Goal: Task Accomplishment & Management: Manage account settings

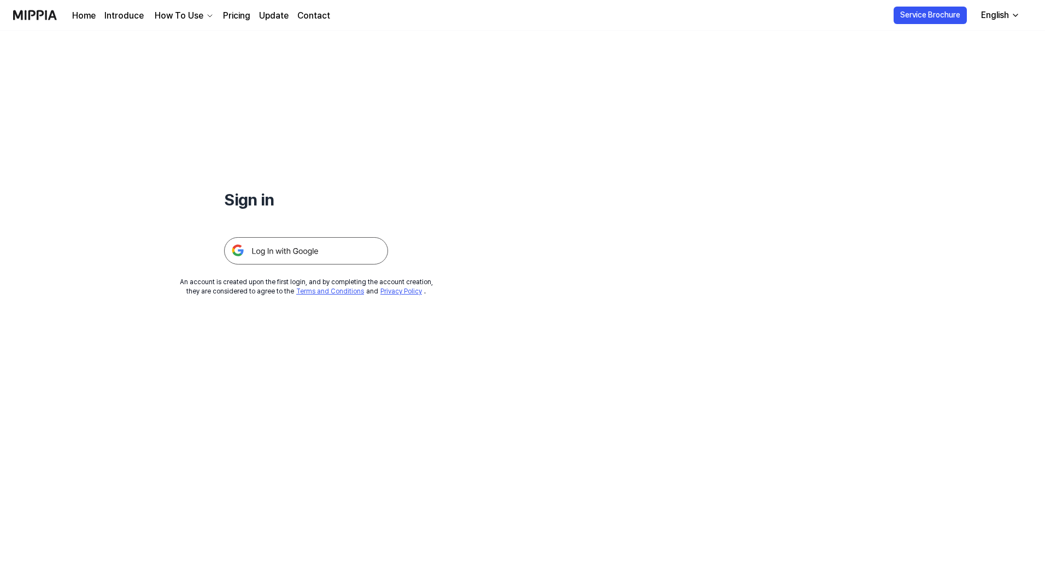
click at [281, 252] on img at bounding box center [306, 250] width 164 height 27
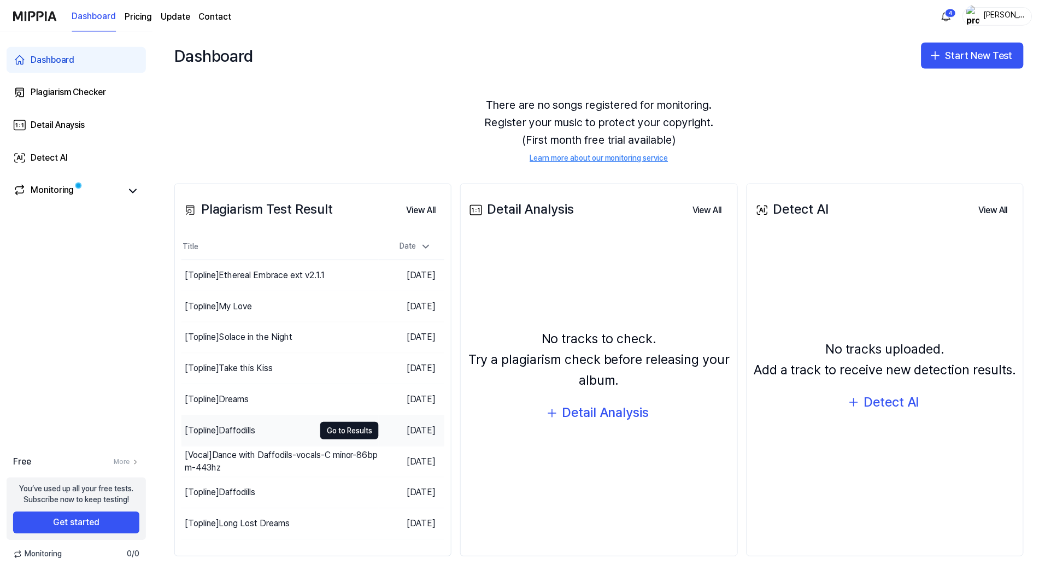
scroll to position [28, 0]
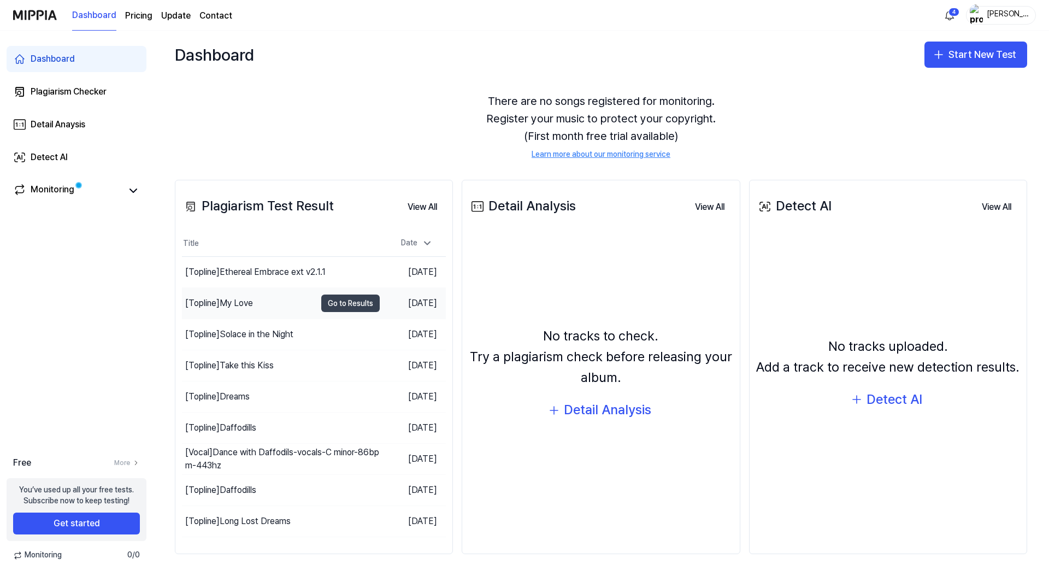
click at [346, 303] on button "Go to Results" at bounding box center [350, 303] width 58 height 17
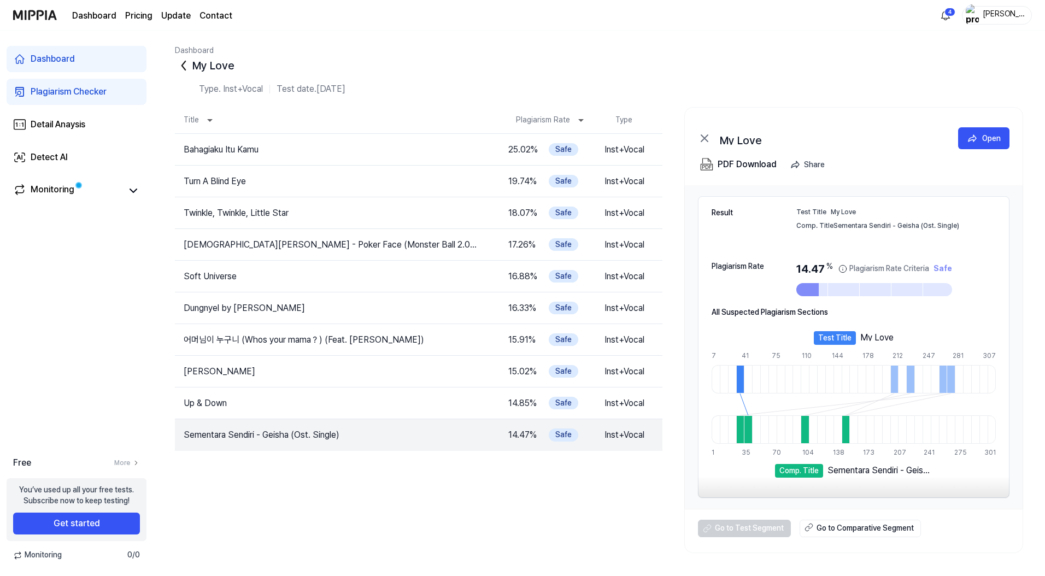
click at [183, 65] on icon at bounding box center [183, 65] width 17 height 17
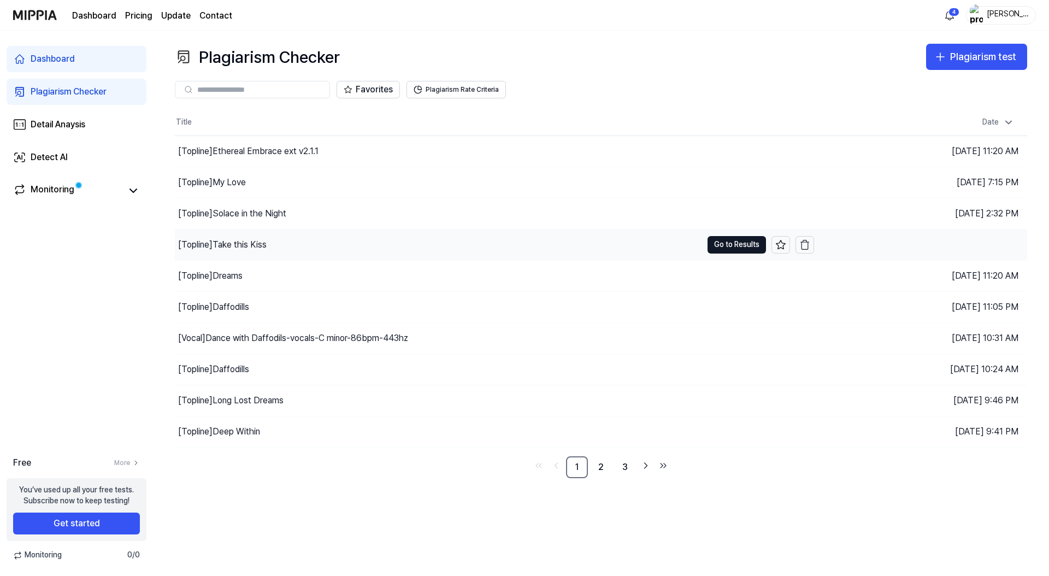
click at [243, 245] on div "[Topline] Take this Kiss" at bounding box center [222, 244] width 89 height 13
click at [729, 247] on button "Go to Results" at bounding box center [737, 244] width 58 height 17
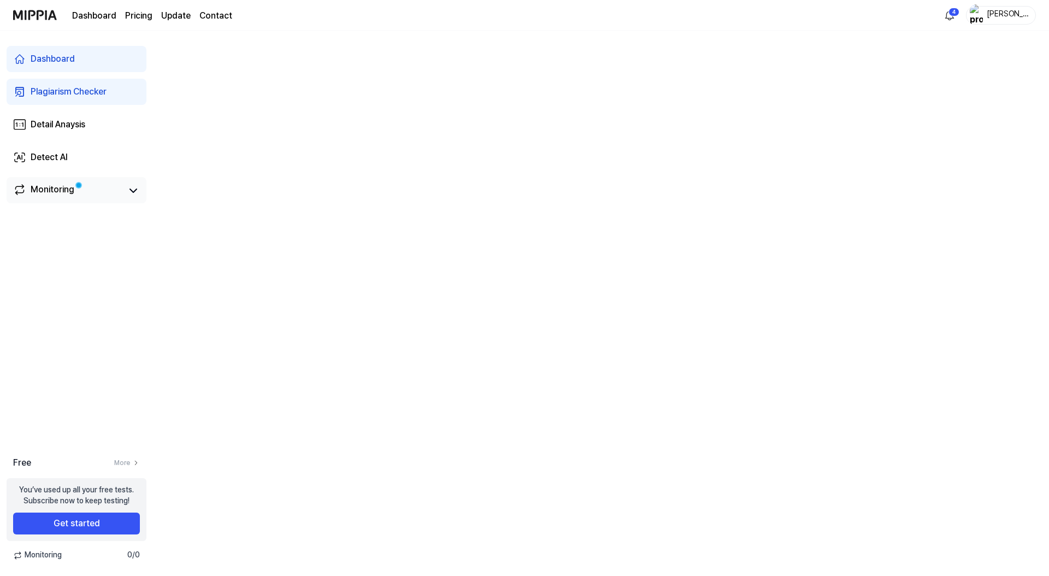
click at [60, 190] on div "Monitoring" at bounding box center [53, 190] width 44 height 15
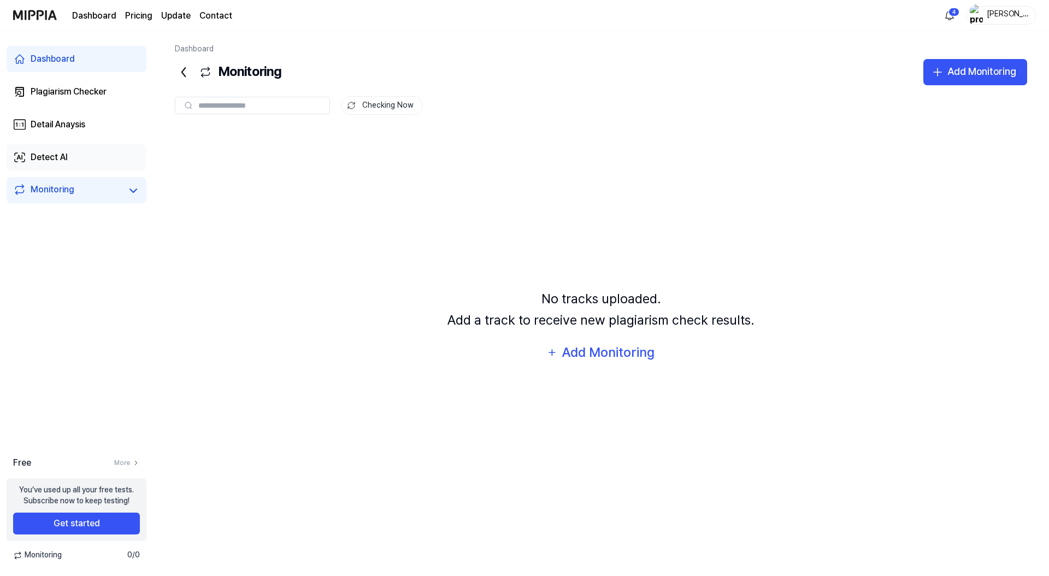
click at [46, 157] on div "Detect AI" at bounding box center [49, 157] width 37 height 13
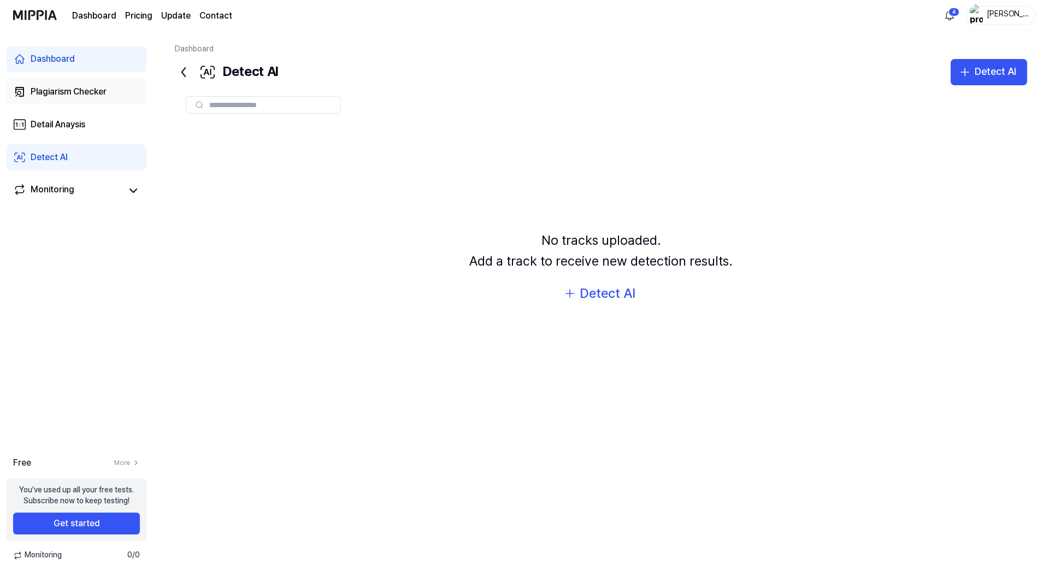
click at [59, 95] on div "Plagiarism Checker" at bounding box center [69, 91] width 76 height 13
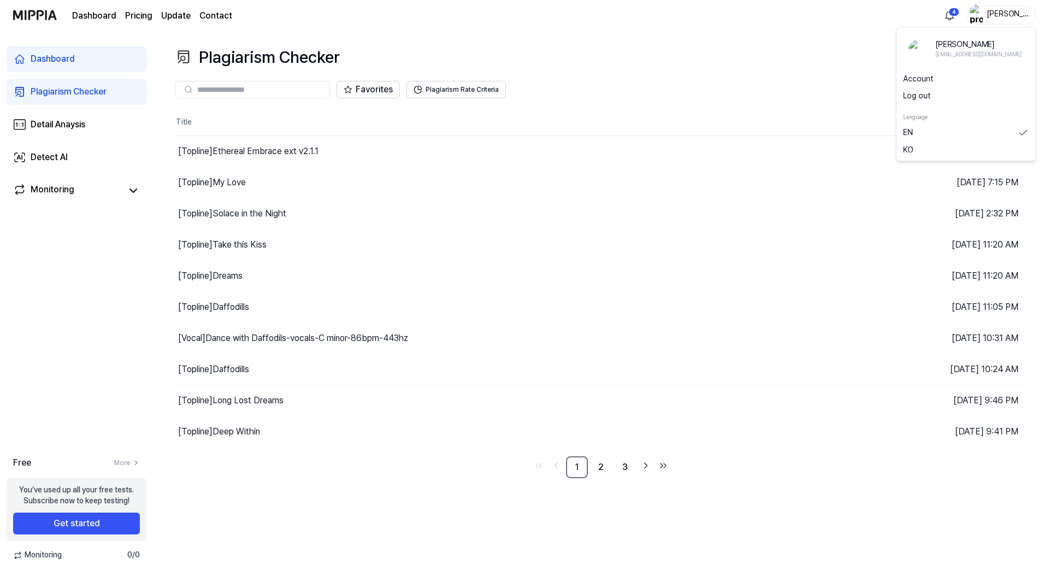
click at [999, 11] on div "Magnus Torkildsen" at bounding box center [1008, 15] width 43 height 12
click at [918, 80] on link "Account" at bounding box center [967, 79] width 126 height 11
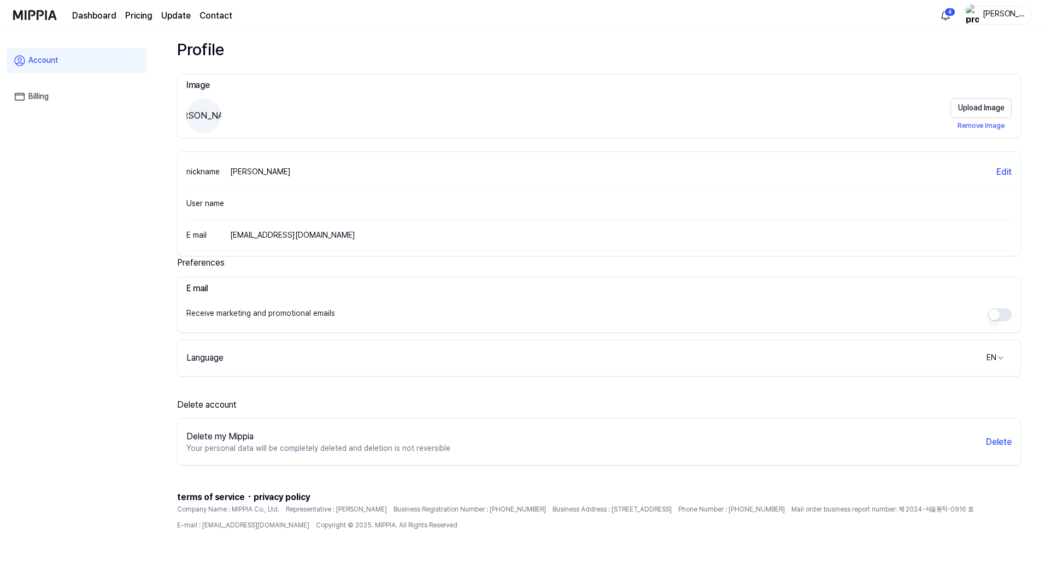
scroll to position [21, 0]
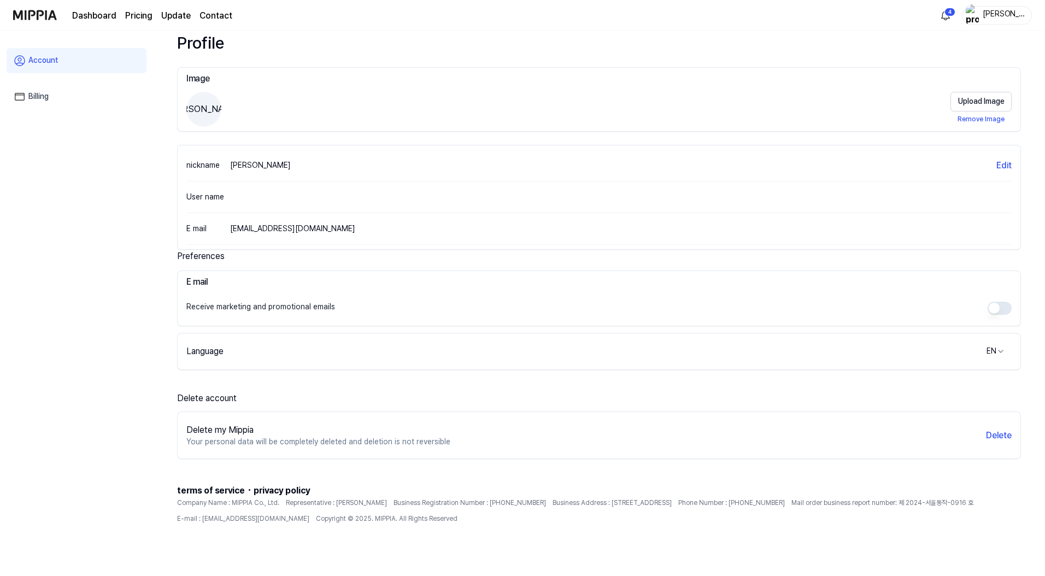
click at [43, 98] on link "Billing" at bounding box center [77, 96] width 140 height 25
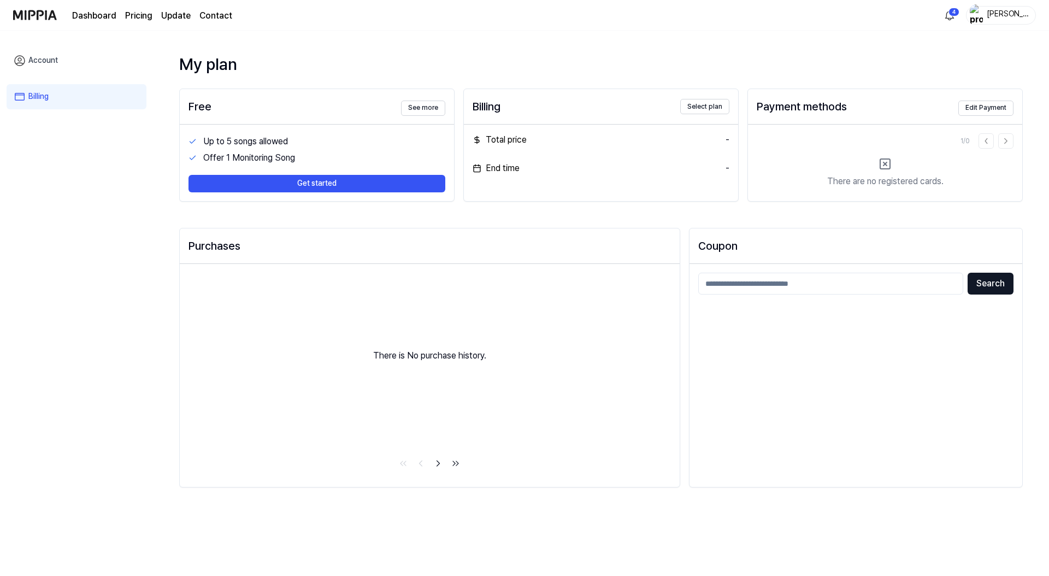
click at [33, 15] on img at bounding box center [35, 15] width 44 height 30
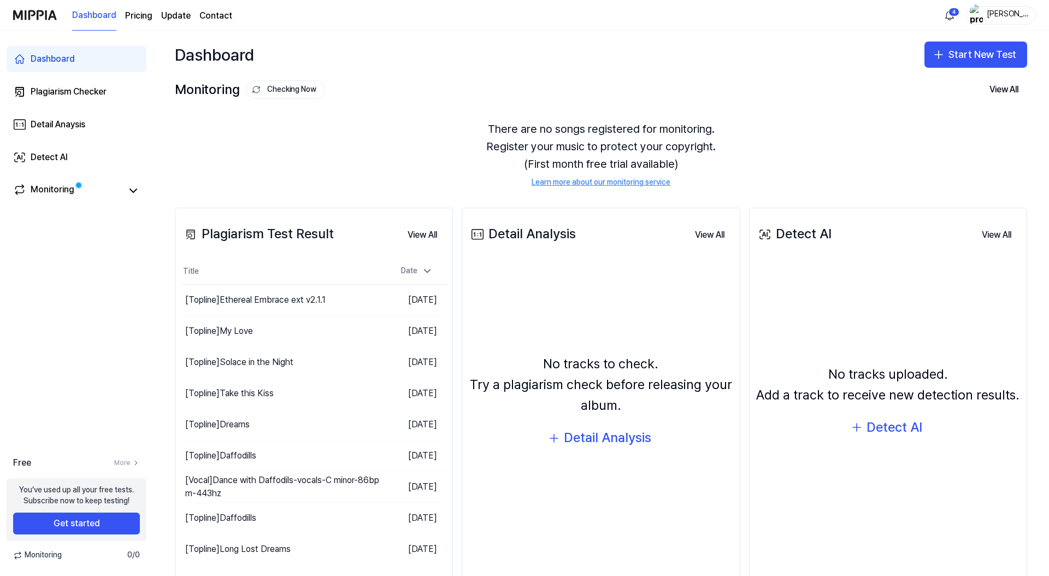
click at [134, 14] on page\) "Pricing" at bounding box center [138, 15] width 27 height 13
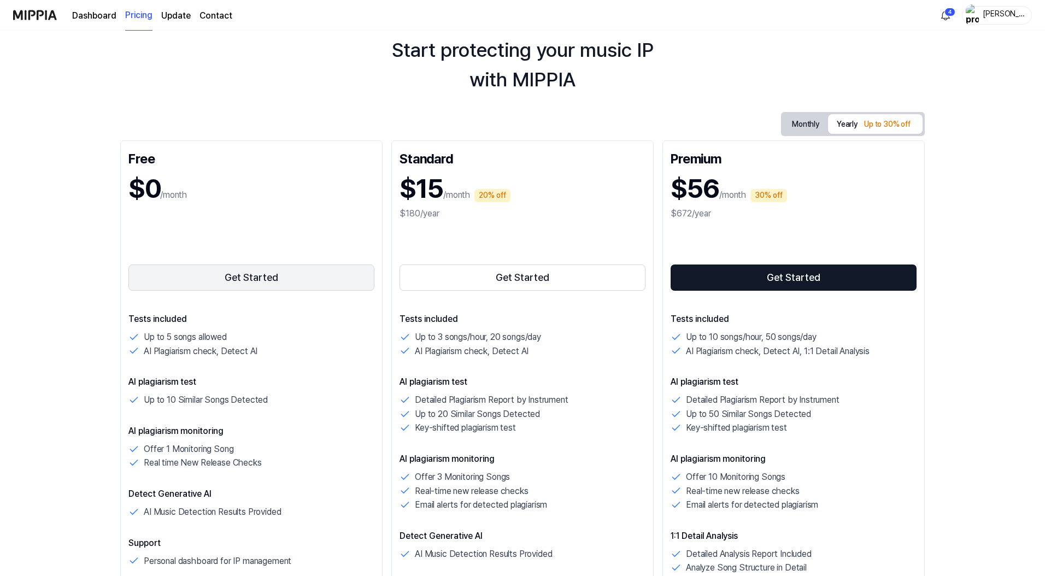
scroll to position [146, 0]
